Goal: Task Accomplishment & Management: Manage account settings

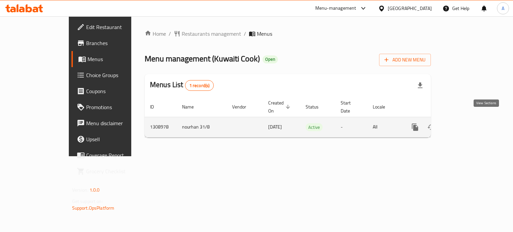
click at [467, 123] on icon "enhanced table" at bounding box center [463, 127] width 8 height 8
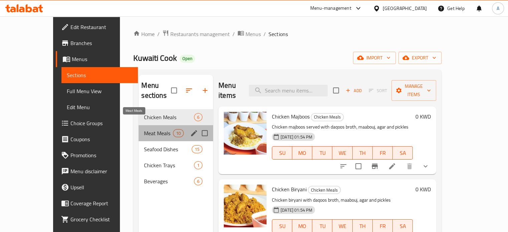
click at [144, 129] on span "Meat Meals" at bounding box center [158, 133] width 29 height 8
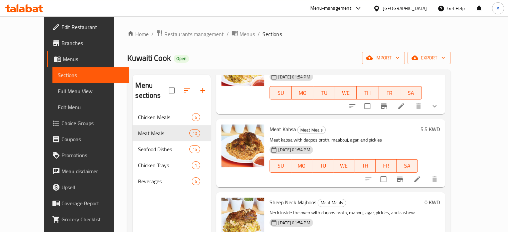
scroll to position [434, 0]
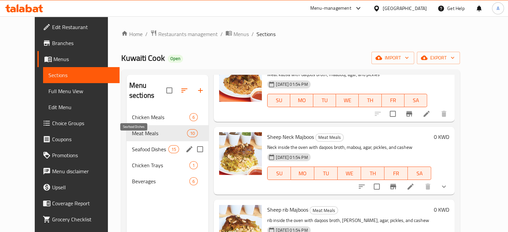
click at [135, 145] on span "Seafood Dishes" at bounding box center [150, 149] width 36 height 8
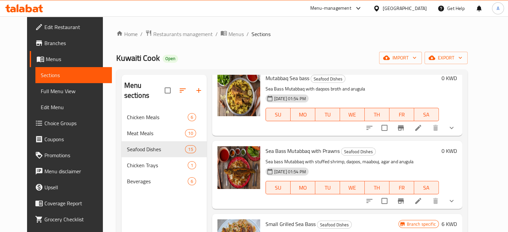
scroll to position [878, 0]
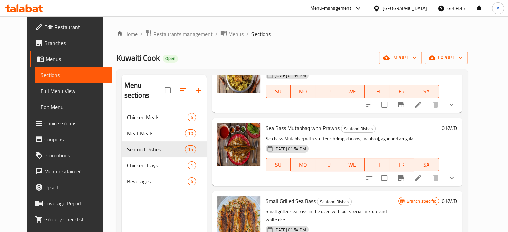
click at [44, 26] on span "Edit Restaurant" at bounding box center [75, 27] width 62 height 8
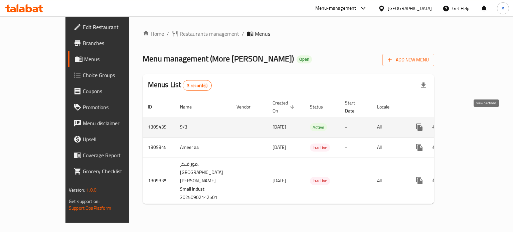
click at [471, 123] on icon "enhanced table" at bounding box center [467, 127] width 8 height 8
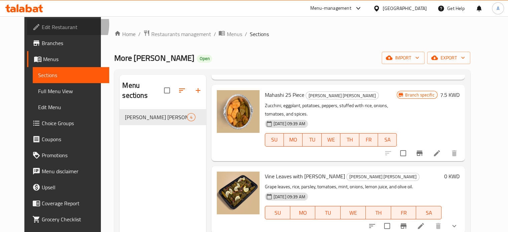
click at [43, 24] on span "Edit Restaurant" at bounding box center [73, 27] width 62 height 8
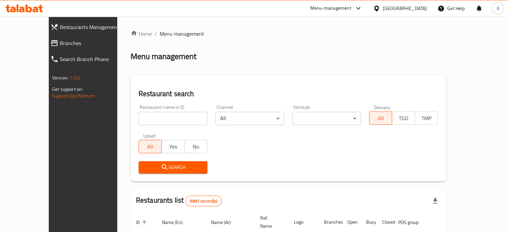
click at [159, 120] on input "search" at bounding box center [172, 118] width 69 height 13
type input "Cakes & Co"
click button "Search" at bounding box center [172, 167] width 69 height 12
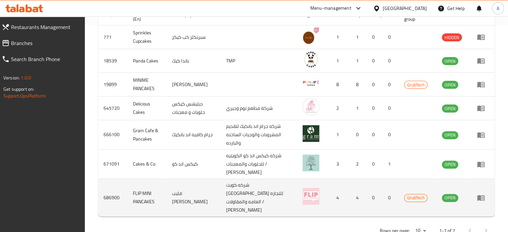
scroll to position [218, 0]
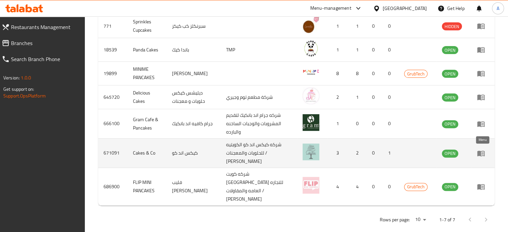
click at [478, 152] on icon "enhanced table" at bounding box center [480, 154] width 7 height 6
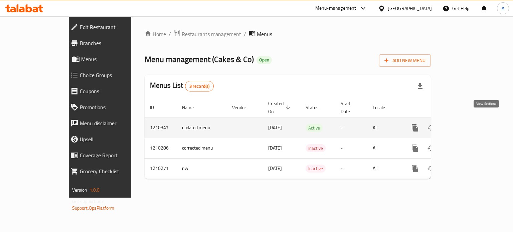
click at [467, 124] on icon "enhanced table" at bounding box center [463, 128] width 8 height 8
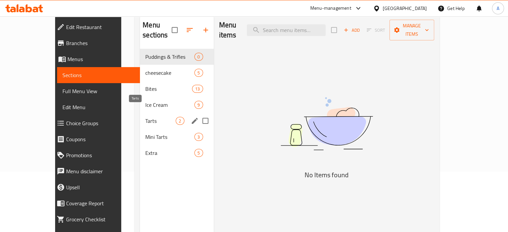
scroll to position [27, 0]
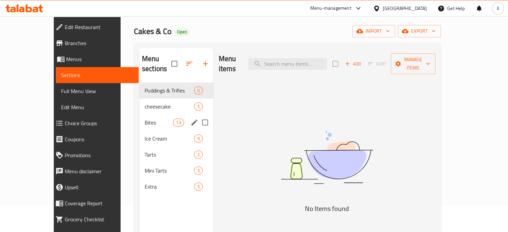
click at [139, 114] on div "Bites 13" at bounding box center [176, 122] width 74 height 16
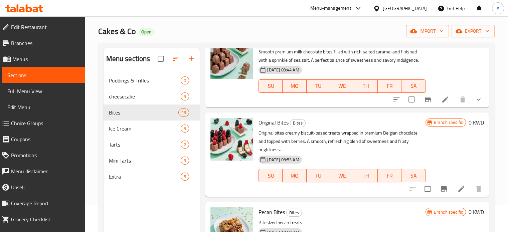
scroll to position [467, 0]
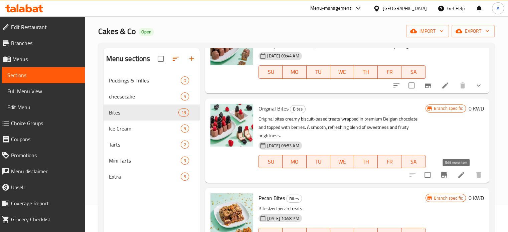
click at [457, 175] on icon at bounding box center [461, 175] width 8 height 8
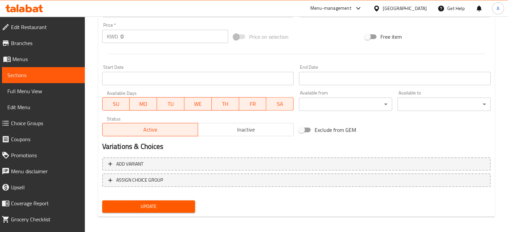
scroll to position [249, 0]
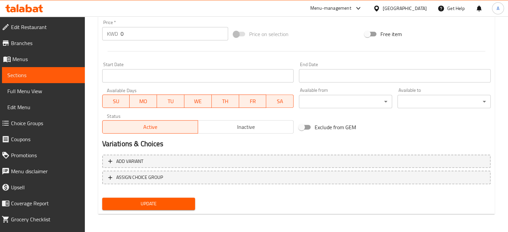
click at [40, 125] on span "Choice Groups" at bounding box center [45, 123] width 68 height 8
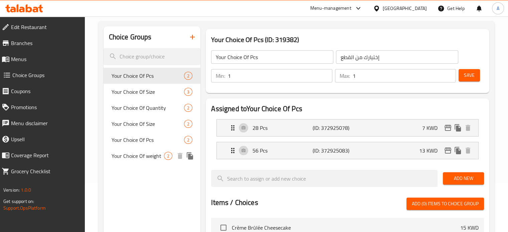
scroll to position [61, 0]
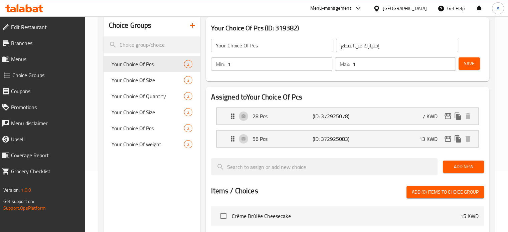
click at [194, 29] on icon "button" at bounding box center [192, 25] width 8 height 8
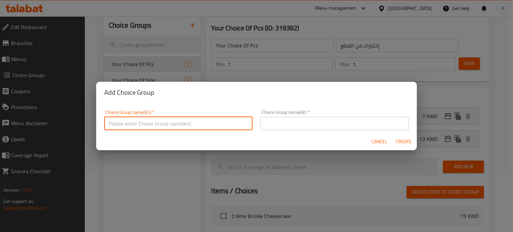
click at [187, 126] on input "text" at bounding box center [178, 123] width 148 height 13
type input "Z"
type input "Size"
click at [304, 124] on input "text" at bounding box center [334, 123] width 148 height 13
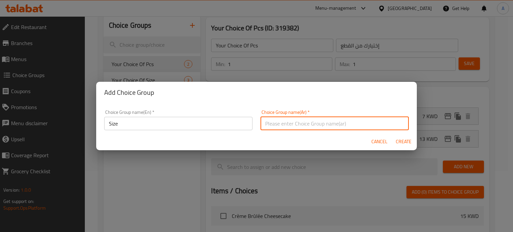
type input "p"
type input "؛"
type input "حجم"
click at [403, 142] on span "Create" at bounding box center [403, 141] width 16 height 8
type input "Size"
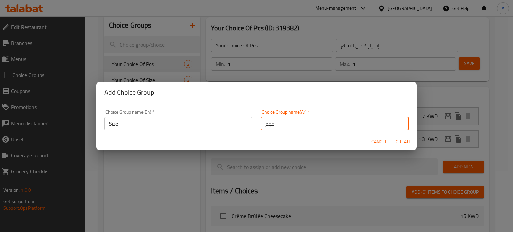
type input "حجم"
type input "0"
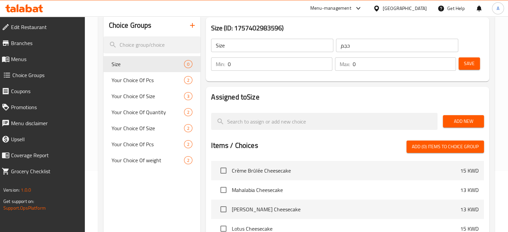
click at [281, 65] on input "0" at bounding box center [280, 63] width 104 height 13
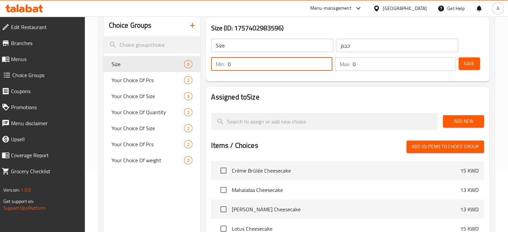
click at [281, 65] on input "0" at bounding box center [280, 63] width 104 height 13
type input "1"
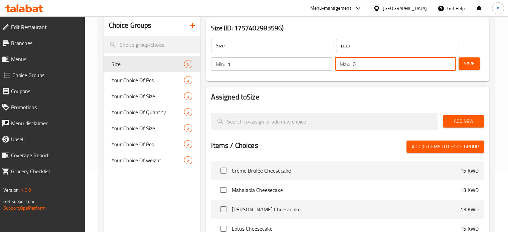
click at [409, 62] on input "0" at bounding box center [403, 63] width 103 height 13
click at [408, 62] on input "0" at bounding box center [403, 63] width 103 height 13
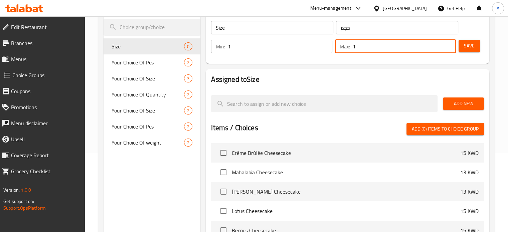
scroll to position [94, 0]
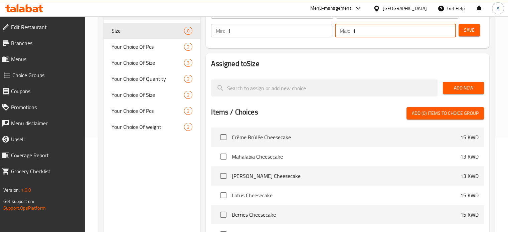
type input "1"
click at [460, 88] on span "Add New" at bounding box center [463, 88] width 30 height 8
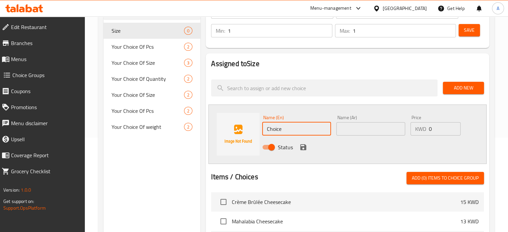
click at [294, 128] on input "Choice" at bounding box center [296, 128] width 69 height 13
click at [293, 128] on input "Choice" at bounding box center [296, 128] width 69 height 13
click at [293, 127] on input "Choice" at bounding box center [296, 128] width 69 height 13
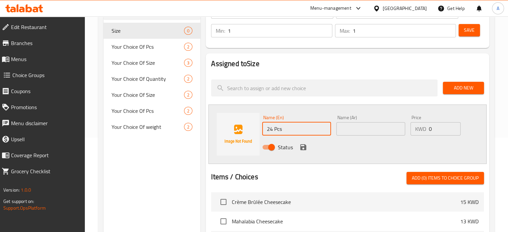
type input "24 Pcs"
click at [371, 128] on input "text" at bounding box center [370, 128] width 69 height 13
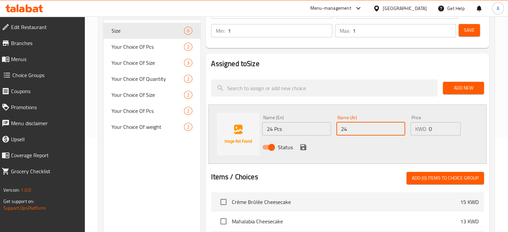
type input "24 حبة"
click at [434, 128] on input "0" at bounding box center [445, 128] width 32 height 13
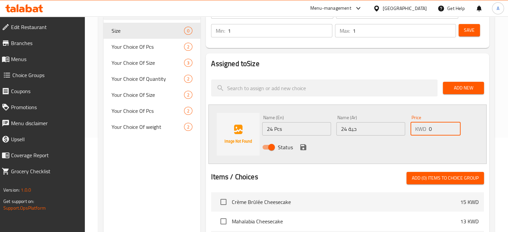
click at [434, 128] on input "0" at bounding box center [445, 128] width 32 height 13
type input "7"
click at [304, 147] on icon "save" at bounding box center [303, 147] width 6 height 6
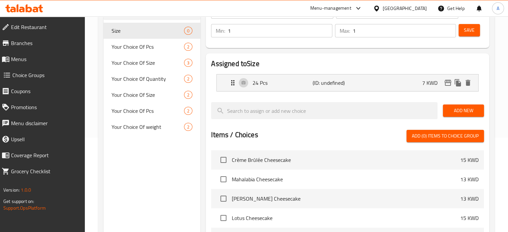
click at [462, 110] on span "Add New" at bounding box center [463, 110] width 30 height 8
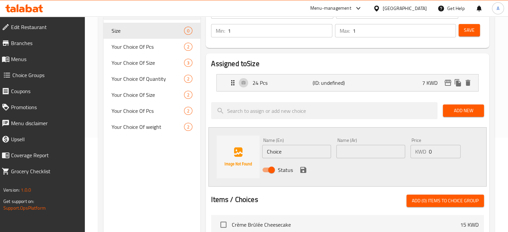
click at [297, 153] on input "Choice" at bounding box center [296, 151] width 69 height 13
type input "48 Pcs"
click at [359, 156] on input "text" at bounding box center [370, 151] width 69 height 13
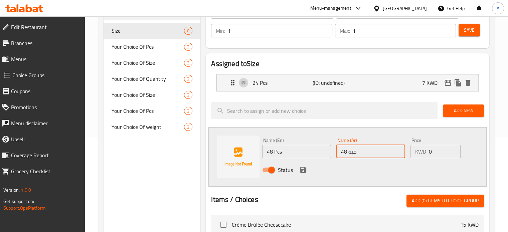
type input "48 حبة"
click at [438, 152] on input "0" at bounding box center [445, 151] width 32 height 13
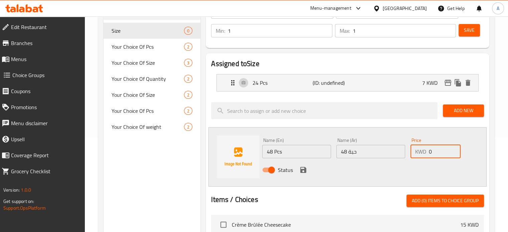
click at [438, 152] on input "0" at bounding box center [445, 151] width 32 height 13
type input "13"
click at [302, 171] on icon "save" at bounding box center [303, 170] width 8 height 8
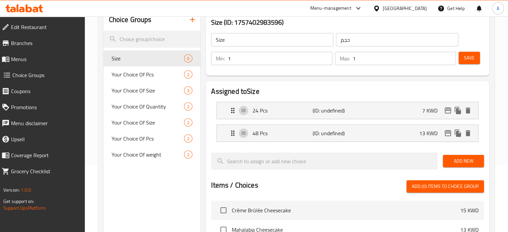
scroll to position [33, 0]
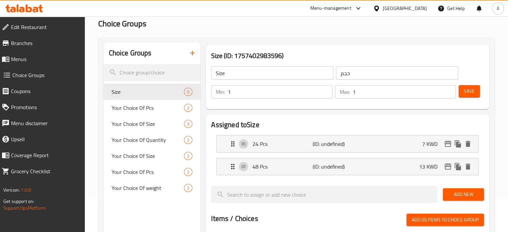
click at [470, 91] on span "Save" at bounding box center [469, 91] width 11 height 8
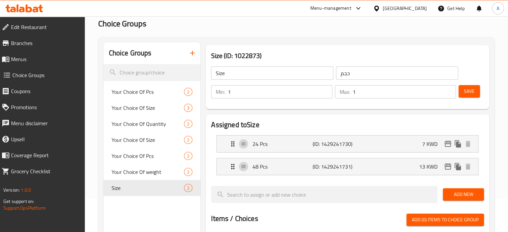
click at [30, 60] on span "Menus" at bounding box center [45, 59] width 68 height 8
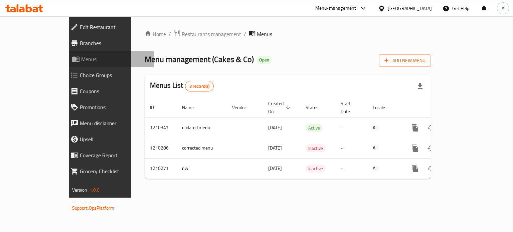
click at [81, 60] on span "Menus" at bounding box center [115, 59] width 68 height 8
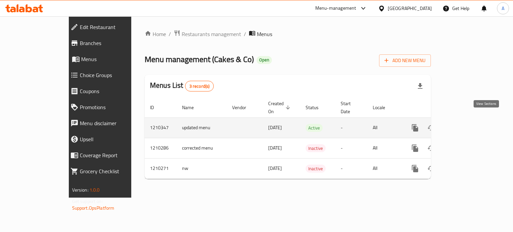
click at [466, 125] on icon "enhanced table" at bounding box center [463, 128] width 6 height 6
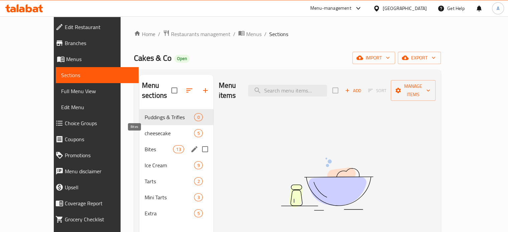
click at [145, 145] on span "Bites" at bounding box center [159, 149] width 28 height 8
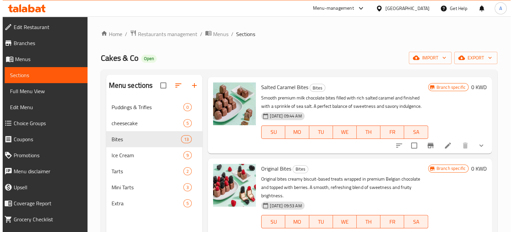
scroll to position [467, 0]
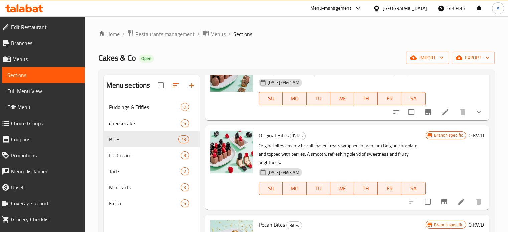
click at [457, 201] on icon at bounding box center [461, 202] width 8 height 8
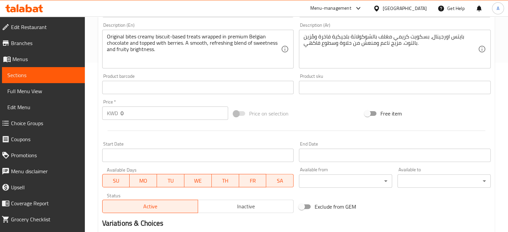
scroll to position [249, 0]
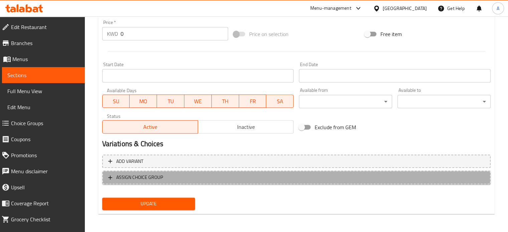
click at [136, 180] on span "ASSIGN CHOICE GROUP" at bounding box center [139, 177] width 47 height 8
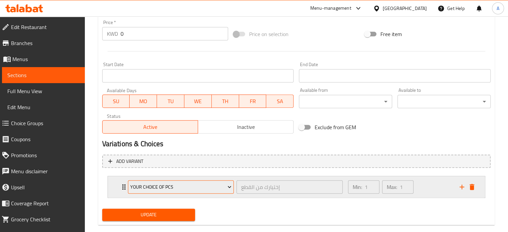
click at [168, 187] on span "Your Choice Of Pcs" at bounding box center [180, 187] width 101 height 8
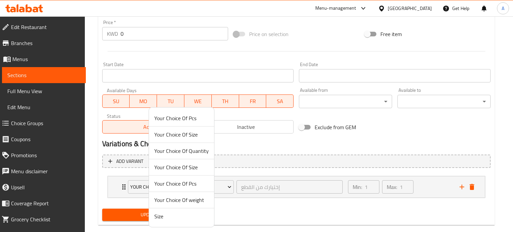
click at [165, 215] on span "Size" at bounding box center [181, 216] width 54 height 8
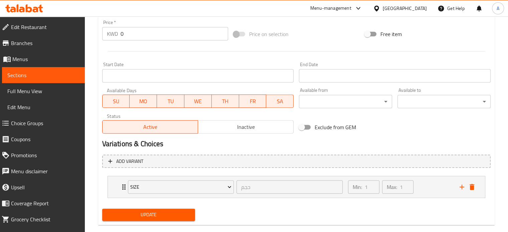
click at [239, 211] on div "Update" at bounding box center [295, 215] width 393 height 18
click at [124, 190] on div "Size حجم ​" at bounding box center [235, 186] width 223 height 21
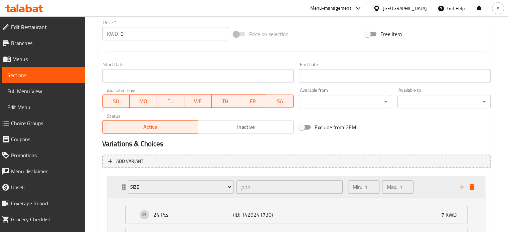
click at [124, 190] on div "Size حجم ​" at bounding box center [235, 186] width 223 height 21
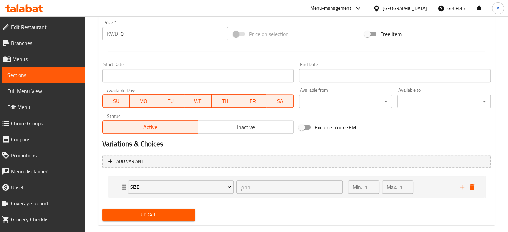
click at [153, 213] on span "Update" at bounding box center [148, 215] width 82 height 8
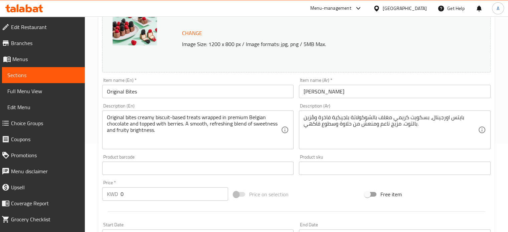
scroll to position [82, 0]
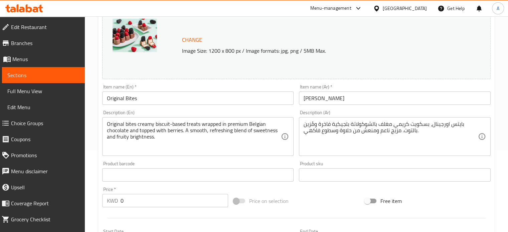
click at [30, 6] on icon at bounding box center [24, 8] width 38 height 8
